Goal: Task Accomplishment & Management: Manage account settings

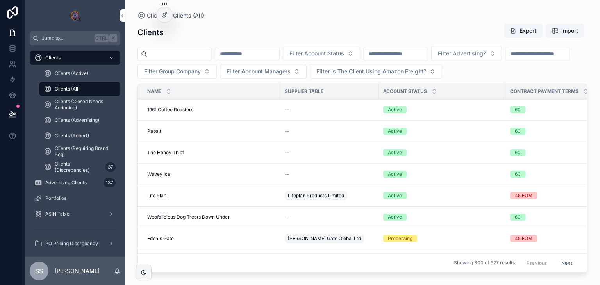
click at [166, 174] on span "Wavey Ice" at bounding box center [158, 174] width 23 height 6
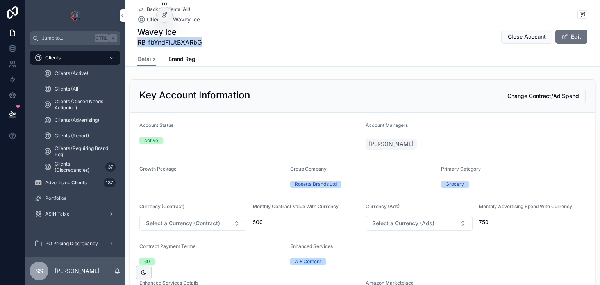
drag, startPoint x: 202, startPoint y: 41, endPoint x: 135, endPoint y: 43, distance: 66.9
click at [138, 43] on div "Wavey Ice RB_fbYndFiUtBXARbG Close Account Edit" at bounding box center [363, 37] width 450 height 20
copy span "RB_fbYndFiUtBXARbG"
click at [573, 38] on button "Edit" at bounding box center [572, 37] width 32 height 14
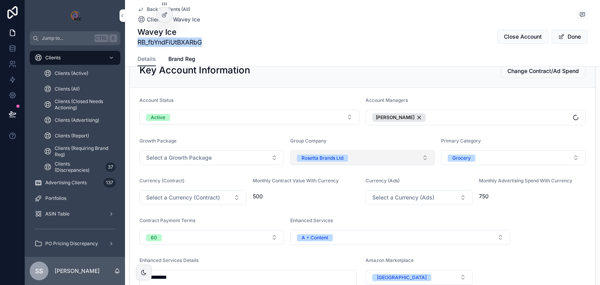
scroll to position [39, 0]
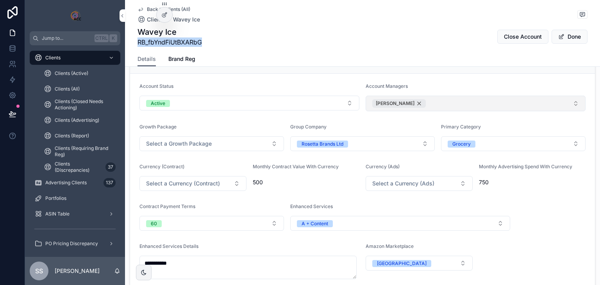
click at [408, 101] on div "[PERSON_NAME]" at bounding box center [399, 103] width 54 height 9
click at [414, 103] on button "Select Button" at bounding box center [476, 102] width 220 height 13
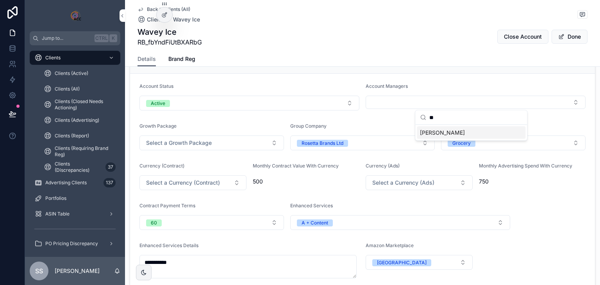
type input "**"
click at [455, 134] on span "[PERSON_NAME]" at bounding box center [442, 133] width 45 height 8
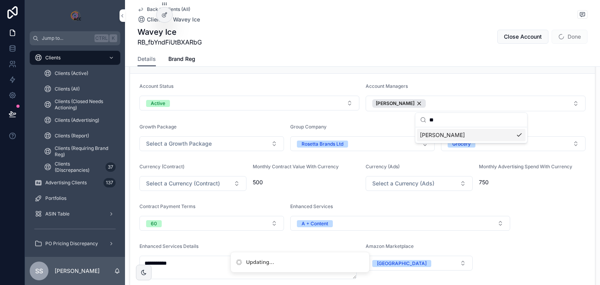
click at [363, 126] on div "Group Company" at bounding box center [362, 128] width 145 height 9
click at [260, 183] on span "500" at bounding box center [306, 183] width 107 height 8
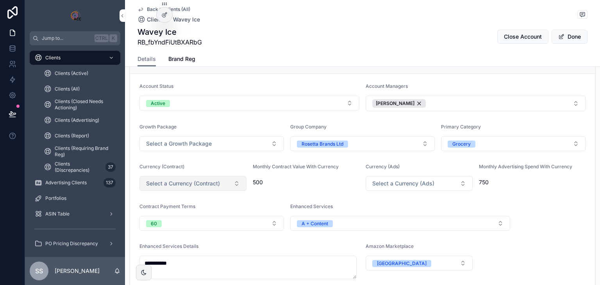
click at [227, 182] on button "Select a Currency (Contract)" at bounding box center [193, 183] width 107 height 15
click at [186, 215] on div "£" at bounding box center [192, 214] width 109 height 12
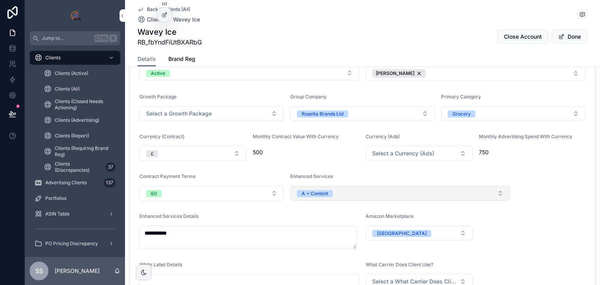
scroll to position [117, 0]
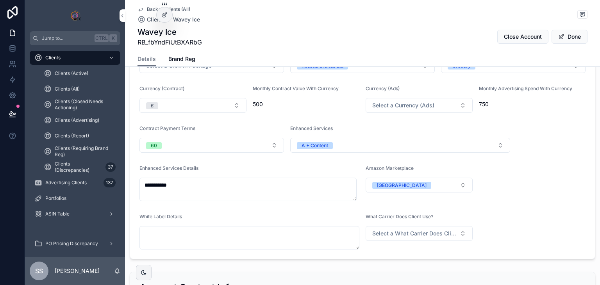
click at [548, 199] on form "**********" at bounding box center [362, 127] width 465 height 263
click at [207, 150] on button "60" at bounding box center [212, 145] width 145 height 15
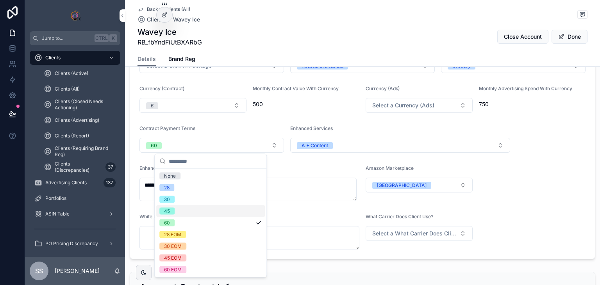
drag, startPoint x: 185, startPoint y: 212, endPoint x: 234, endPoint y: 214, distance: 48.9
click at [185, 213] on div "45" at bounding box center [210, 212] width 109 height 12
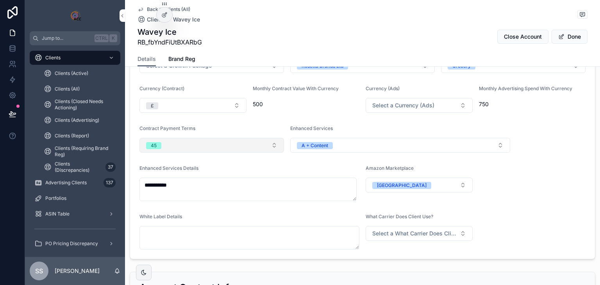
click at [190, 145] on button "45" at bounding box center [212, 145] width 145 height 15
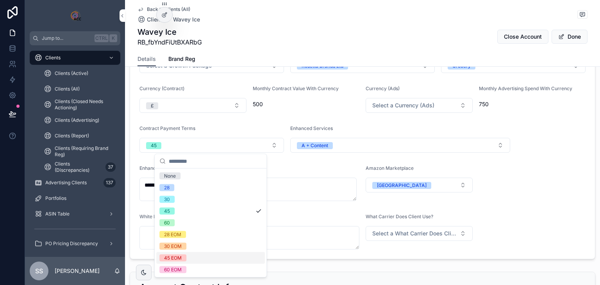
click at [198, 260] on div "45 EOM" at bounding box center [210, 258] width 109 height 12
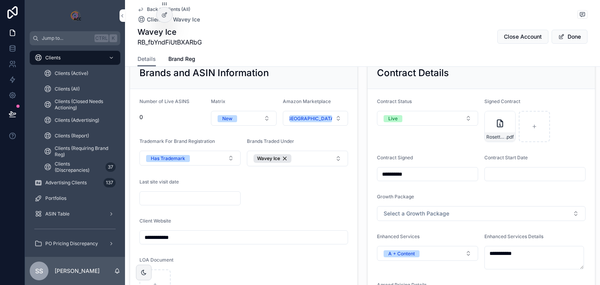
scroll to position [899, 0]
click at [430, 118] on button "Live" at bounding box center [427, 118] width 101 height 15
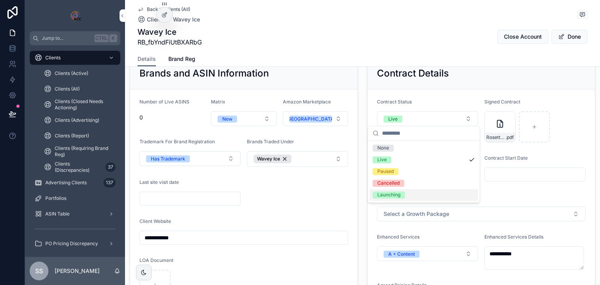
click at [416, 194] on div "Launching" at bounding box center [424, 195] width 109 height 12
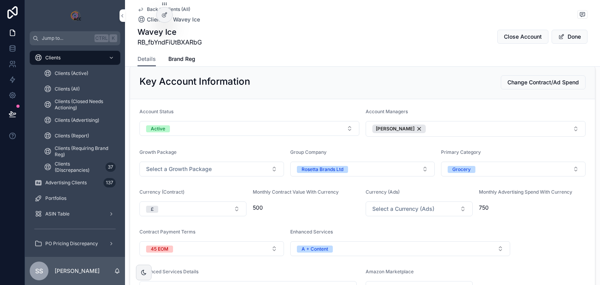
scroll to position [0, 0]
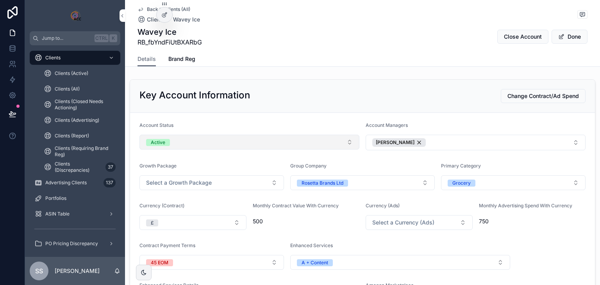
click at [209, 141] on button "Active" at bounding box center [250, 142] width 220 height 15
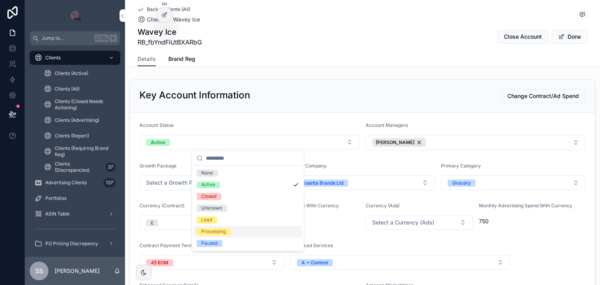
click at [233, 229] on div "Processing" at bounding box center [247, 232] width 109 height 12
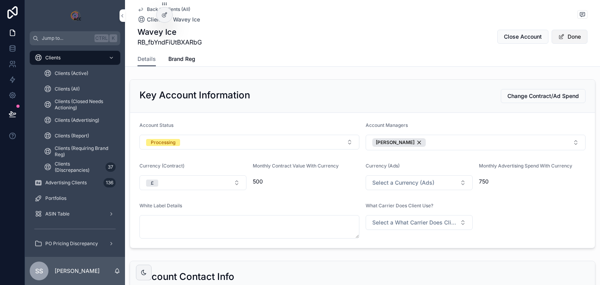
click at [568, 35] on button "Done" at bounding box center [570, 37] width 36 height 14
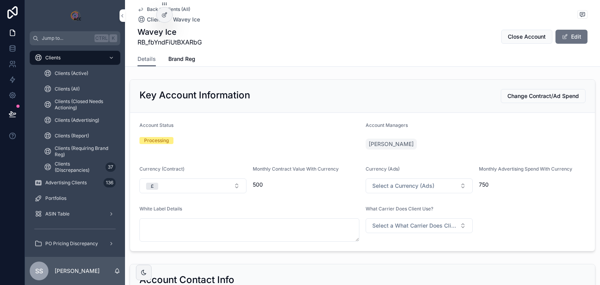
click at [149, 7] on span "Back to Clients (All)" at bounding box center [168, 9] width 43 height 6
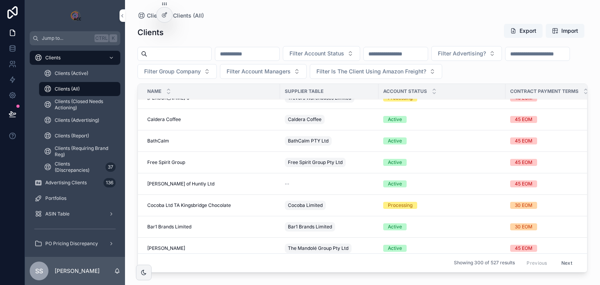
scroll to position [116, 0]
